Goal: Task Accomplishment & Management: Complete application form

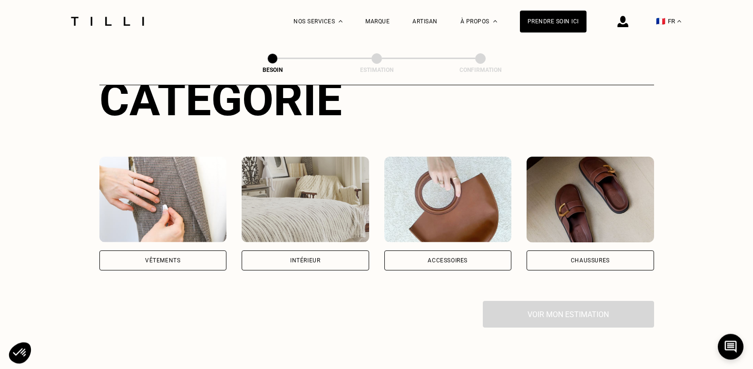
scroll to position [143, 0]
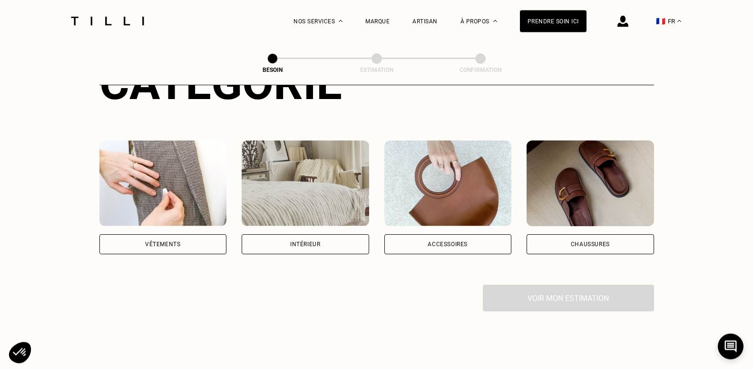
click at [469, 234] on div "Accessoires" at bounding box center [447, 244] width 127 height 20
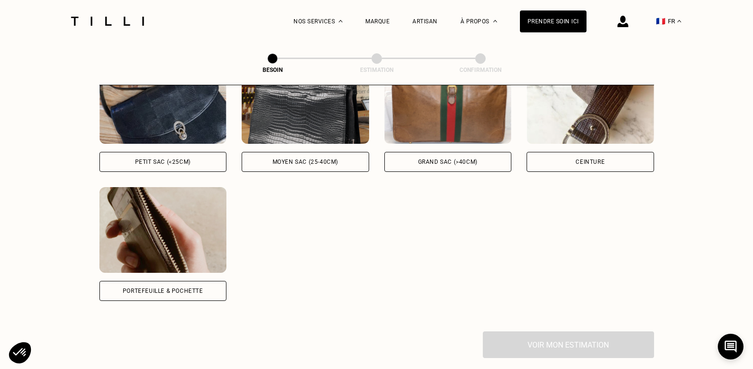
scroll to position [412, 0]
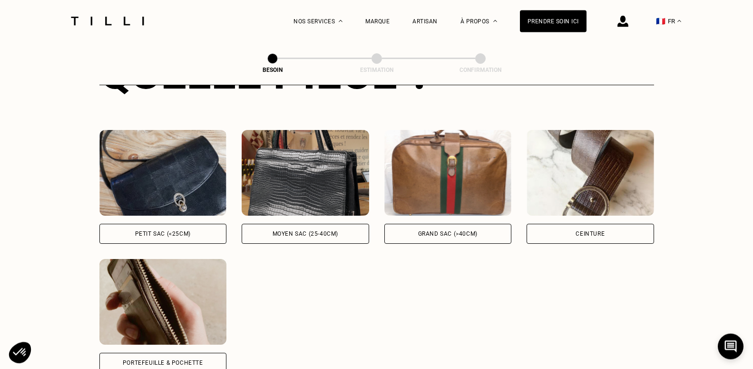
click at [612, 228] on div "Ceinture" at bounding box center [590, 234] width 127 height 20
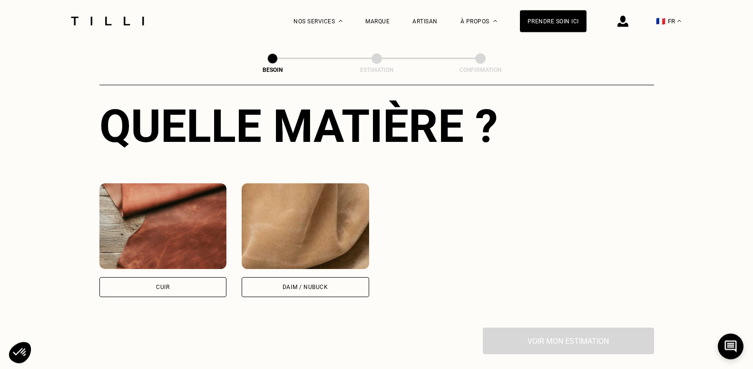
scroll to position [748, 0]
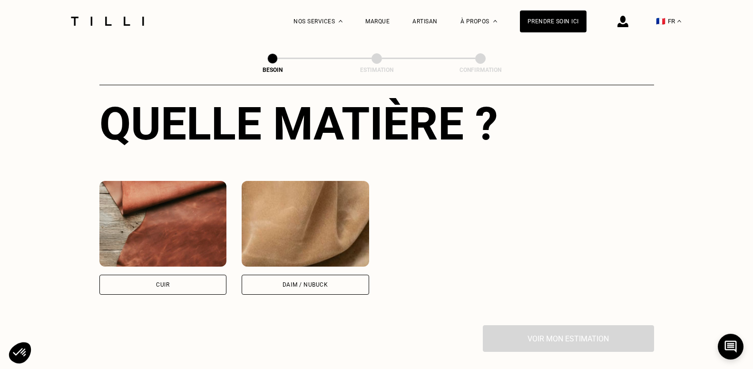
click at [175, 280] on div "Cuir" at bounding box center [162, 284] width 127 height 20
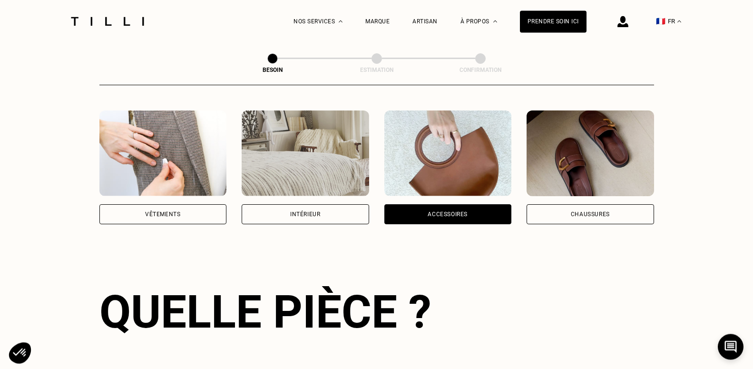
scroll to position [87, 0]
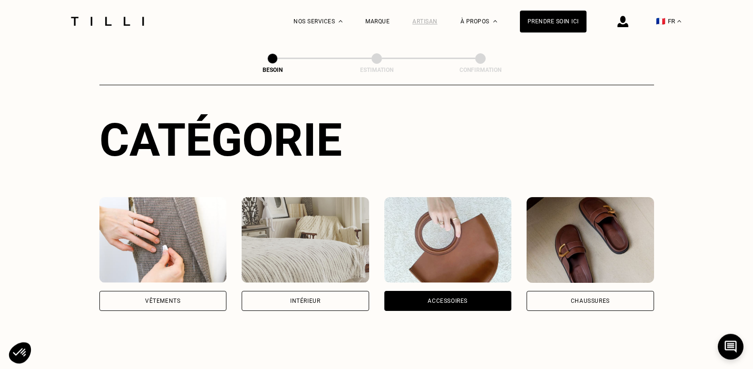
click at [425, 19] on div "Artisan" at bounding box center [424, 21] width 25 height 7
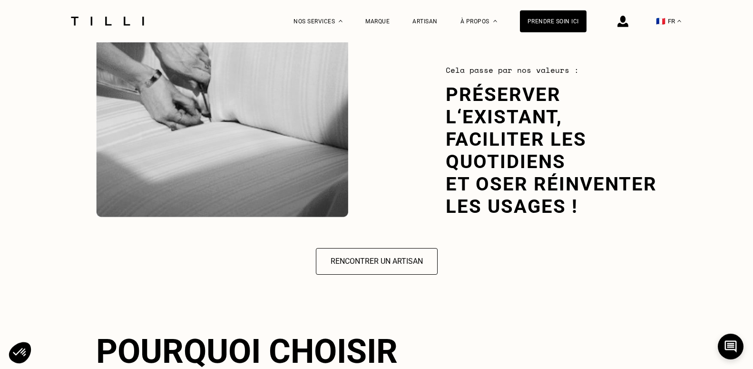
scroll to position [1443, 0]
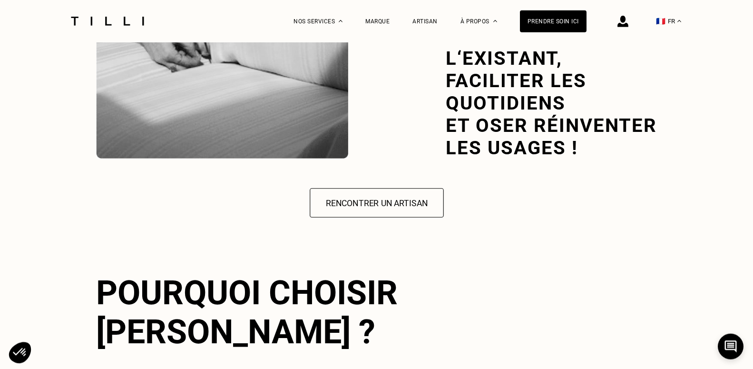
click at [381, 200] on button "Rencontrer un artisan" at bounding box center [377, 202] width 134 height 29
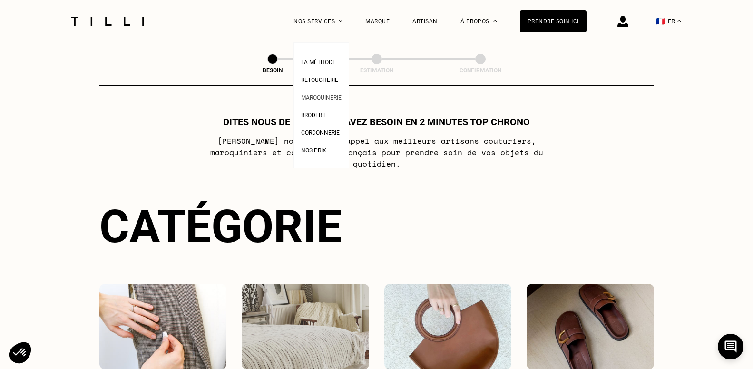
click at [322, 99] on span "Maroquinerie" at bounding box center [321, 97] width 40 height 7
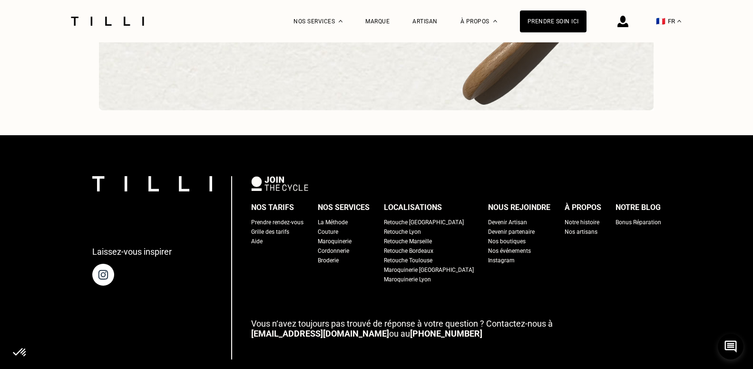
scroll to position [3064, 0]
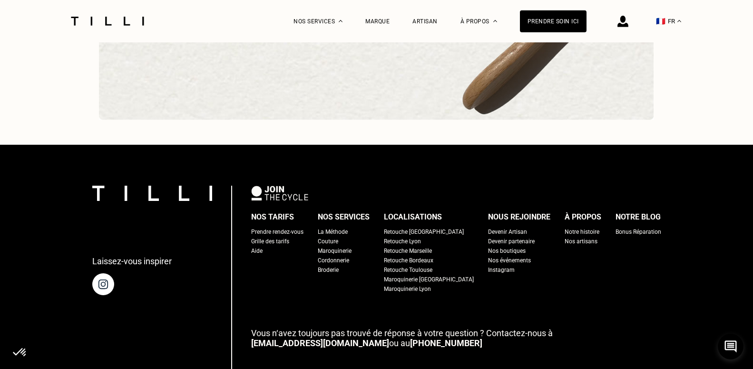
click at [280, 246] on div "Grille des tarifs" at bounding box center [270, 241] width 38 height 10
select select "FR"
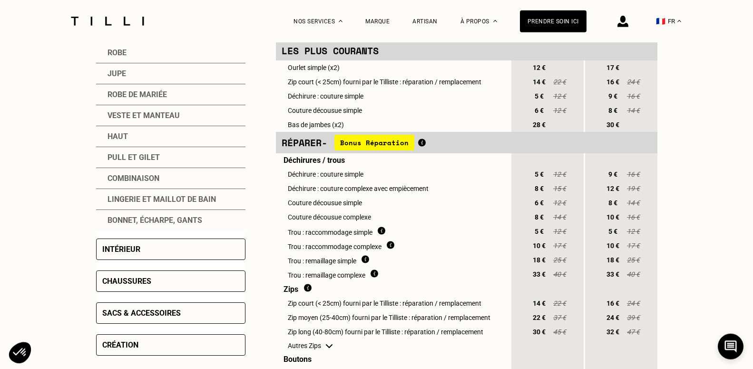
scroll to position [261, 0]
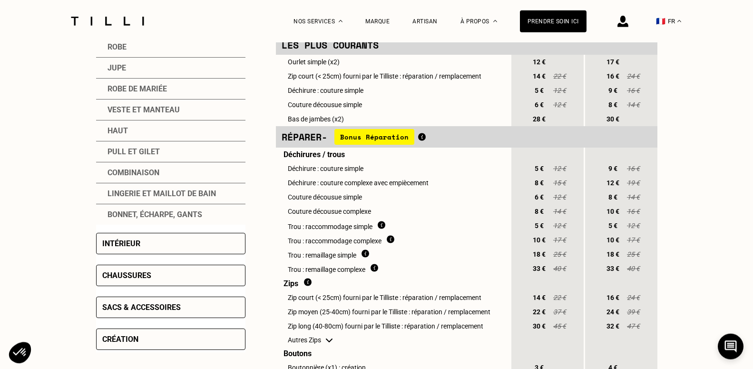
click at [163, 307] on div "Sacs & accessoires" at bounding box center [141, 306] width 78 height 9
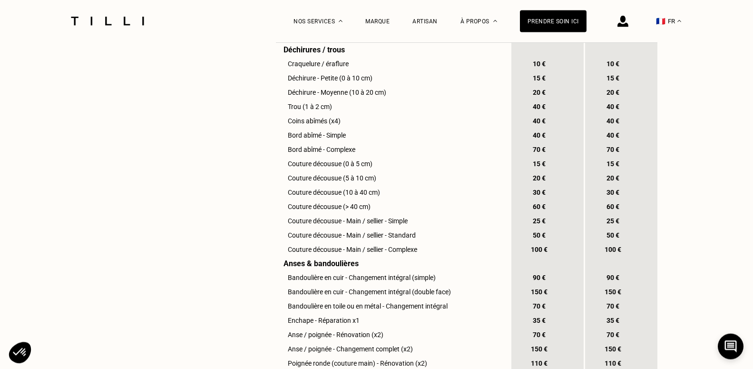
scroll to position [0, 0]
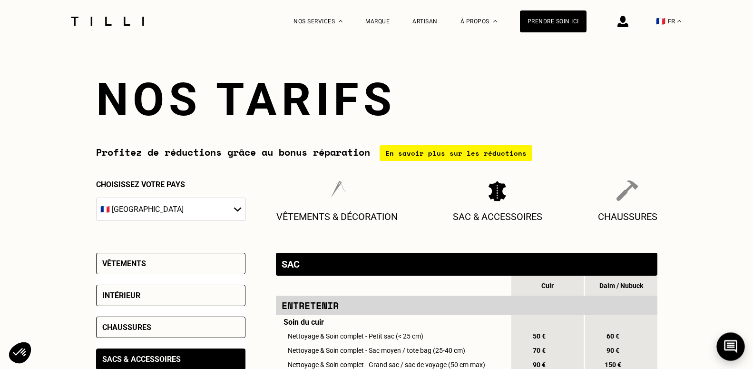
click at [726, 347] on icon at bounding box center [731, 346] width 16 height 25
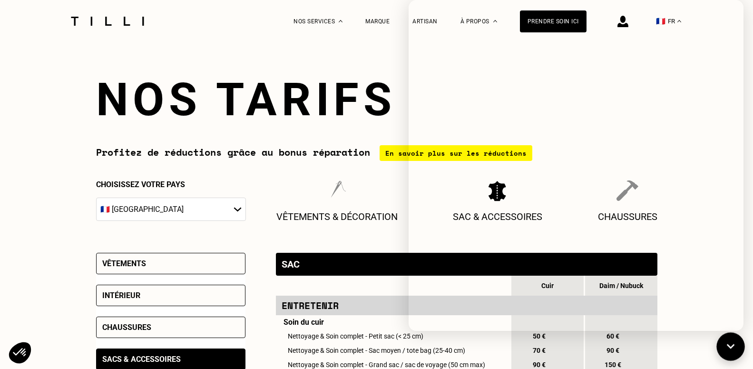
click at [730, 343] on icon at bounding box center [731, 346] width 16 height 25
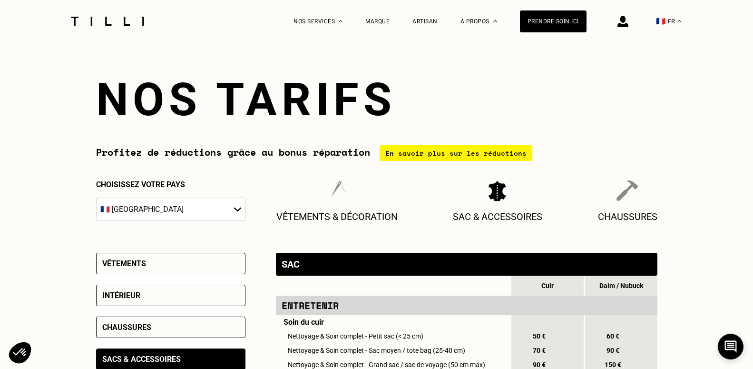
click at [110, 18] on img at bounding box center [108, 21] width 80 height 9
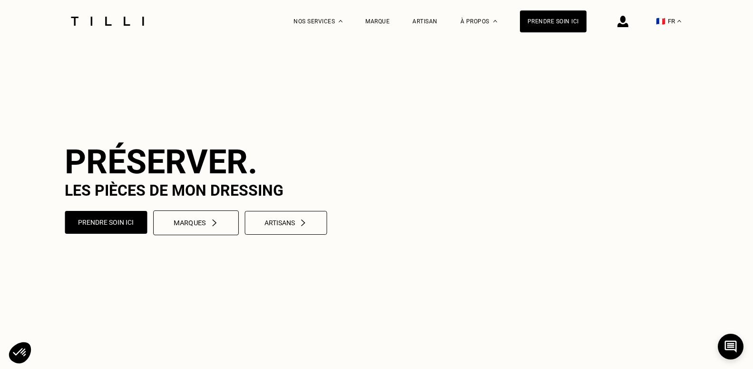
click at [218, 235] on button "Marques" at bounding box center [196, 222] width 86 height 25
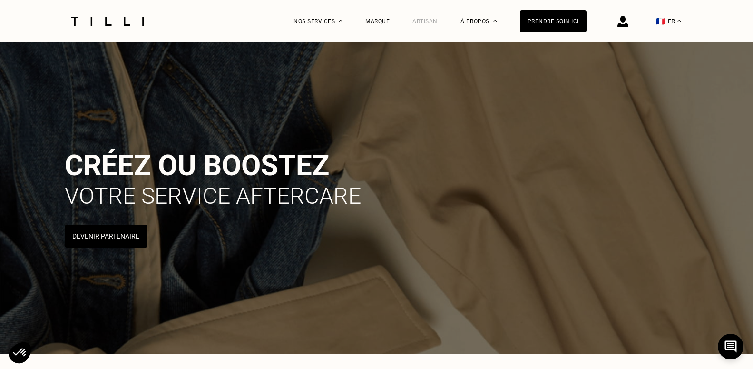
click at [434, 21] on div "Artisan" at bounding box center [424, 21] width 25 height 7
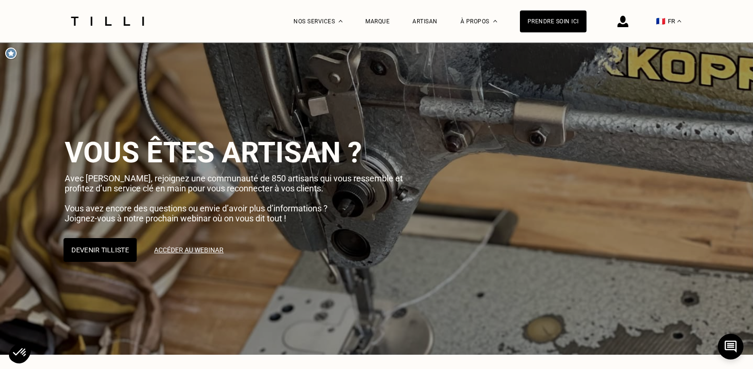
click at [119, 252] on button "Devenir Tilliste" at bounding box center [99, 250] width 73 height 24
select select "FR"
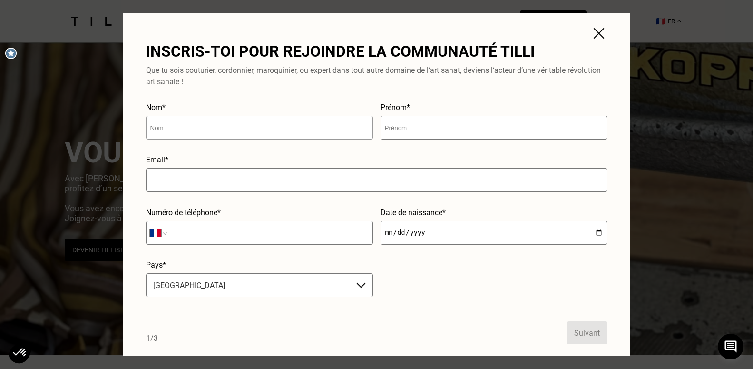
click at [173, 127] on input "text" at bounding box center [259, 128] width 227 height 24
type input "Pellizzoni"
type input "Cerise"
type input "[PHONE_NUMBER]"
click at [206, 185] on input "text" at bounding box center [376, 180] width 461 height 24
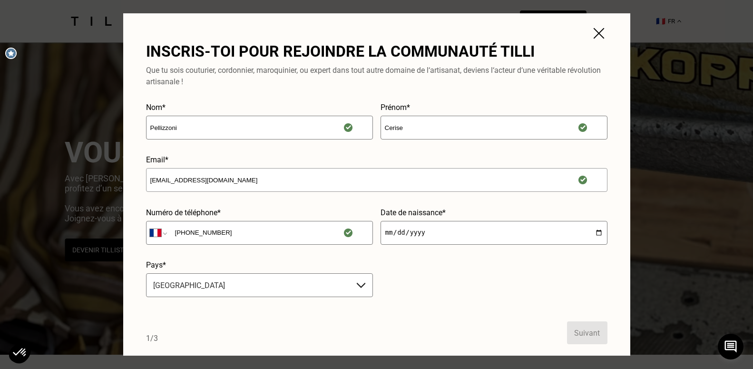
type input "[EMAIL_ADDRESS][DOMAIN_NAME]"
click at [407, 234] on input "date" at bounding box center [493, 233] width 227 height 24
drag, startPoint x: 437, startPoint y: 232, endPoint x: 595, endPoint y: 232, distance: 157.9
click at [595, 232] on input "date" at bounding box center [493, 233] width 227 height 24
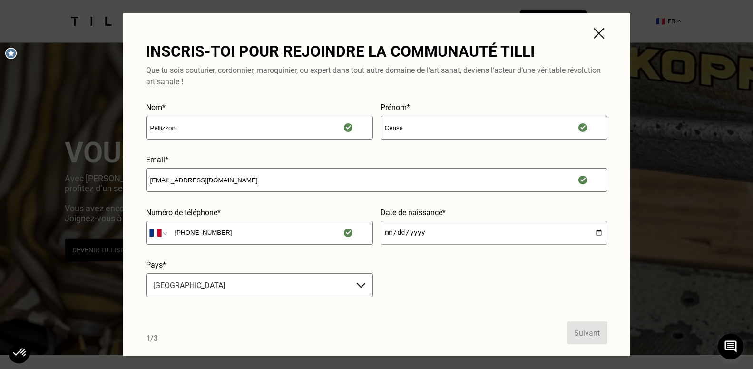
click at [448, 237] on input "date" at bounding box center [493, 233] width 227 height 24
type input "[DATE]"
drag, startPoint x: 428, startPoint y: 295, endPoint x: 462, endPoint y: 289, distance: 34.8
click at [462, 289] on form "Nom* Pellizzoni [GEOGRAPHIC_DATA]* Cerise Email* [EMAIL_ADDRESS][DOMAIN_NAME] N…" at bounding box center [376, 223] width 461 height 241
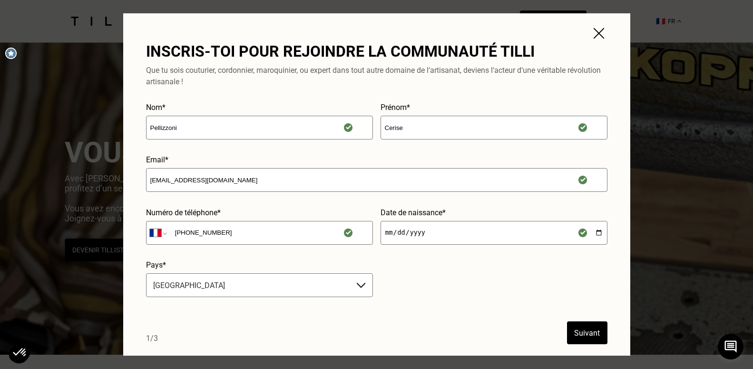
click at [587, 333] on button "Suivant" at bounding box center [587, 332] width 40 height 23
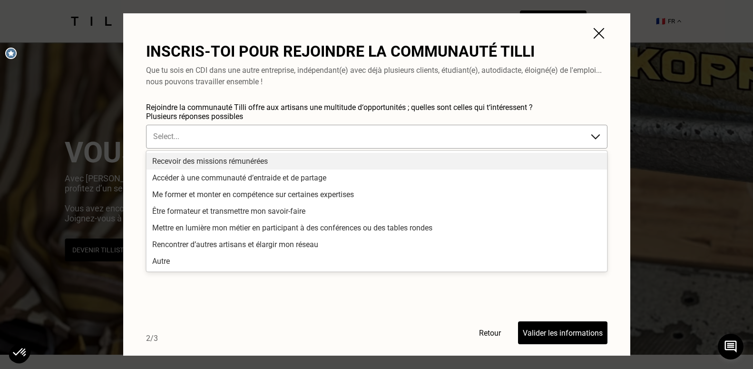
click at [595, 137] on img at bounding box center [595, 136] width 11 height 11
click at [371, 166] on div "Recevoir des missions rémunérées" at bounding box center [376, 161] width 460 height 17
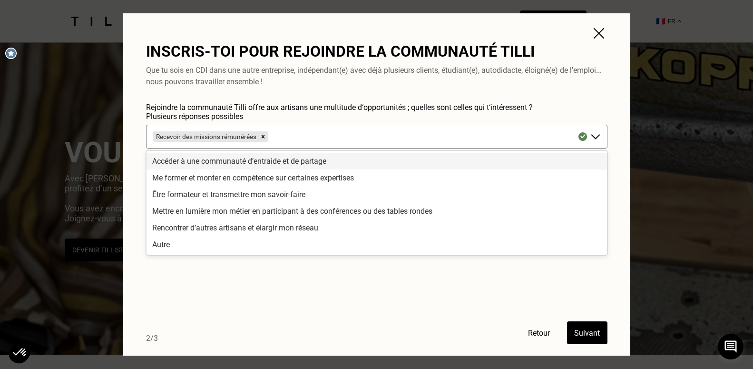
click at [316, 161] on div "Accéder à une communauté d’entraide et de partage" at bounding box center [376, 161] width 460 height 17
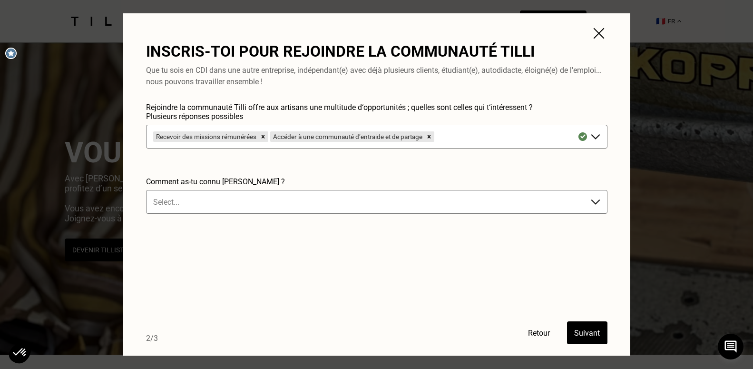
click at [593, 334] on button "Suivant" at bounding box center [587, 332] width 40 height 23
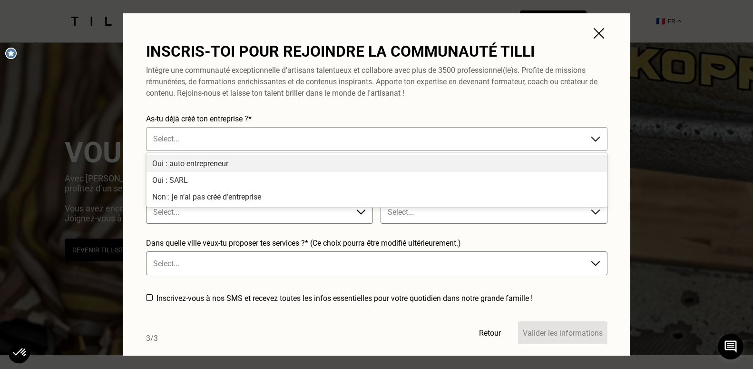
click at [189, 138] on div at bounding box center [367, 138] width 428 height 11
click at [188, 161] on div "Oui : auto-entrepreneur" at bounding box center [376, 163] width 460 height 17
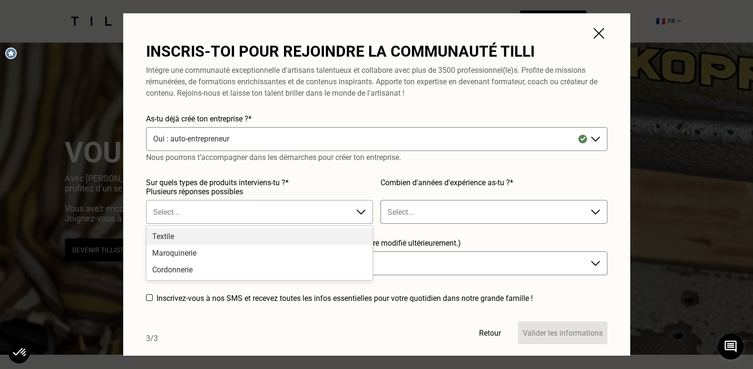
click at [361, 215] on img at bounding box center [360, 211] width 11 height 11
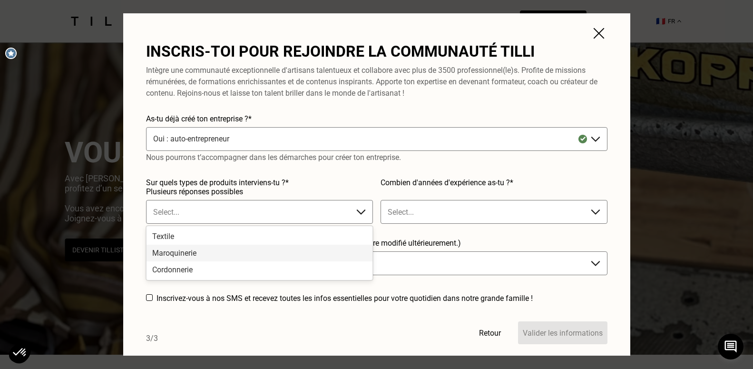
click at [182, 253] on div "Maroquinerie" at bounding box center [259, 252] width 226 height 17
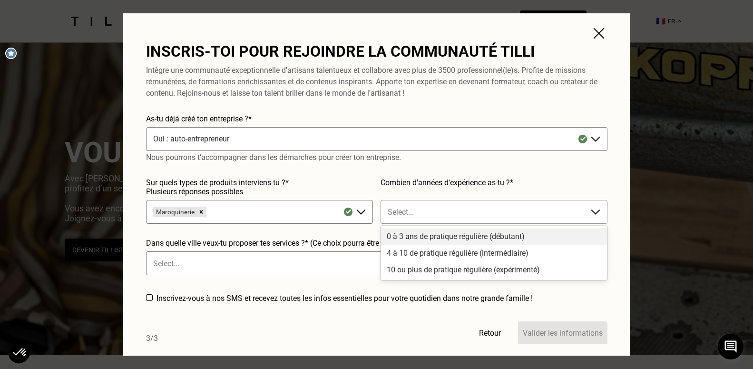
click at [596, 217] on img at bounding box center [595, 211] width 11 height 11
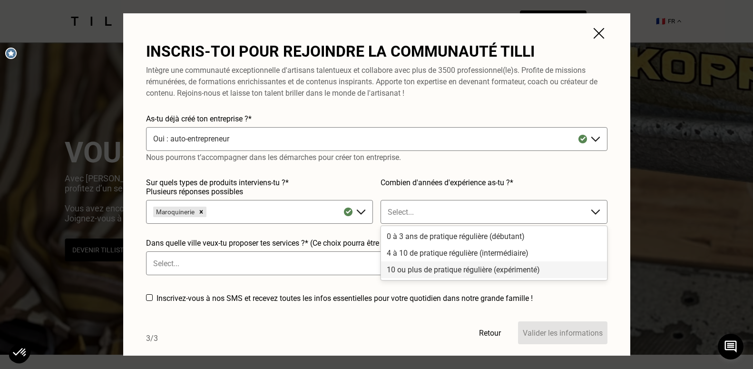
click at [403, 270] on div "10 ou plus de pratique régulière (expérimenté)" at bounding box center [494, 269] width 226 height 17
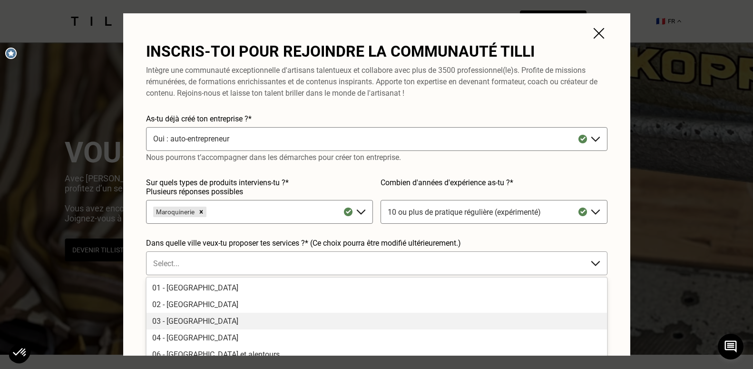
scroll to position [65, 0]
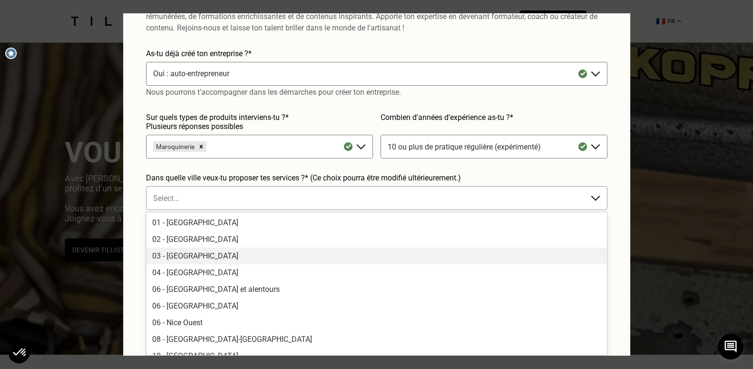
click at [182, 210] on div "147 results available. Use Up and Down to choose options, press Enter to select…" at bounding box center [376, 198] width 461 height 24
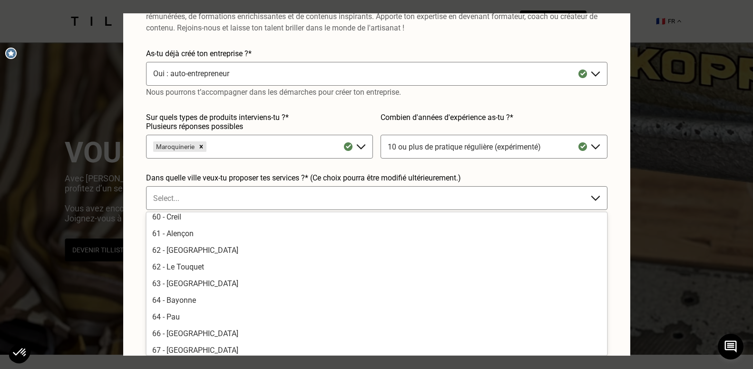
scroll to position [1641, 0]
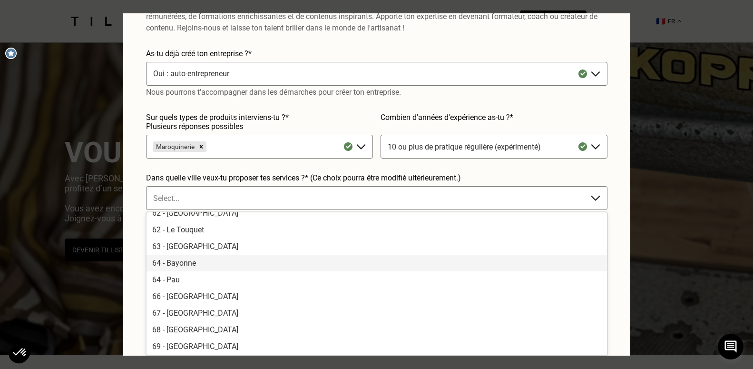
click at [187, 264] on div "64 - Bayonne" at bounding box center [376, 262] width 460 height 17
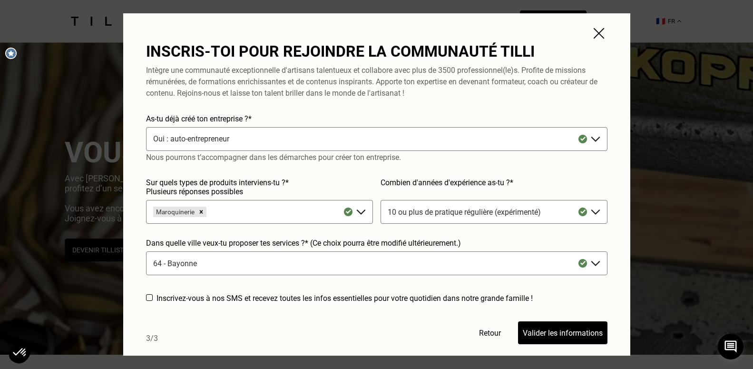
scroll to position [0, 0]
click at [148, 298] on div at bounding box center [149, 297] width 7 height 7
checkbox input "true"
click at [559, 332] on button "Valider les informations" at bounding box center [562, 332] width 89 height 23
click at [545, 332] on button "Valider les informations" at bounding box center [562, 332] width 89 height 23
